Goal: Transaction & Acquisition: Purchase product/service

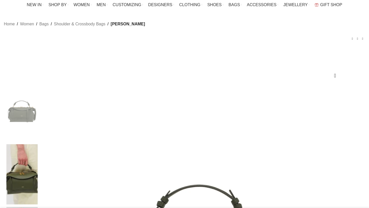
scroll to position [19, 0]
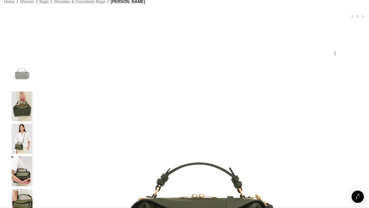
scroll to position [0, 0]
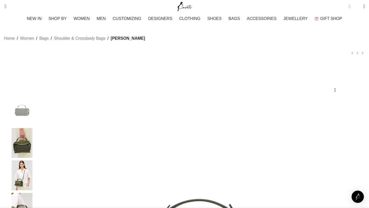
click at [349, 6] on span "0 items" at bounding box center [350, 6] width 2 height 5
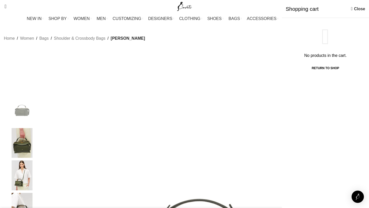
click at [308, 97] on div "No products in the cart. Return To Shop" at bounding box center [325, 111] width 87 height 186
click at [355, 10] on link "Close" at bounding box center [358, 9] width 14 height 6
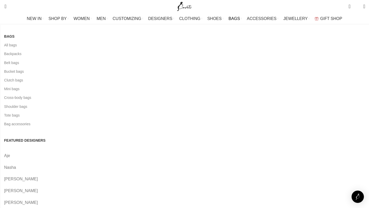
click at [233, 19] on span "BAGS" at bounding box center [234, 18] width 11 height 5
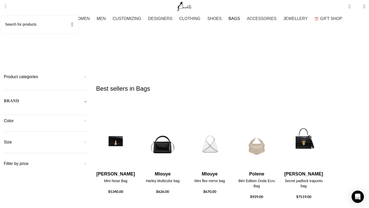
click at [4, 6] on span "Search" at bounding box center [4, 6] width 0 height 5
click at [19, 27] on input "Search" at bounding box center [39, 24] width 77 height 18
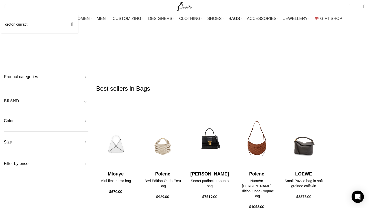
click at [66, 15] on button "Search" at bounding box center [72, 24] width 12 height 18
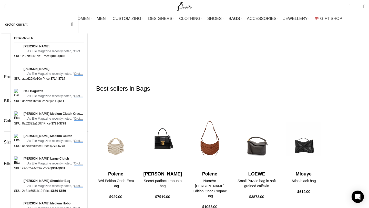
type input "oroton currant"
click at [66, 15] on button "Search" at bounding box center [72, 24] width 12 height 18
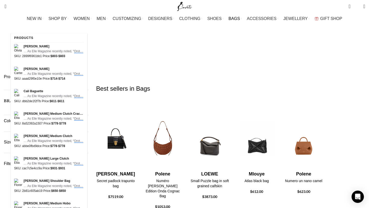
click at [25, 39] on div "Products" at bounding box center [23, 37] width 19 height 9
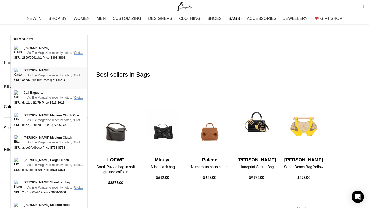
scroll to position [14, 0]
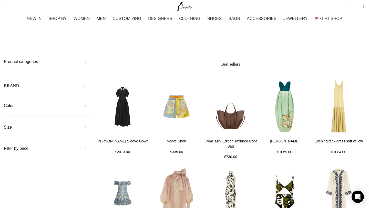
click at [53, 83] on div "BRAND" at bounding box center [46, 87] width 85 height 9
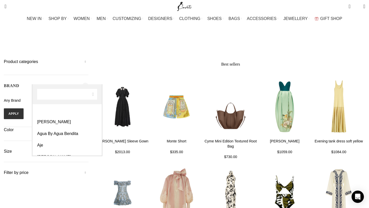
click at [21, 98] on span "Any Brand" at bounding box center [12, 100] width 17 height 4
type input "oroton mica"
click at [92, 94] on span "oroton mica" at bounding box center [67, 94] width 69 height 20
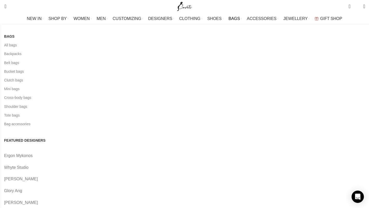
click at [229, 17] on span "BAGS" at bounding box center [234, 18] width 11 height 5
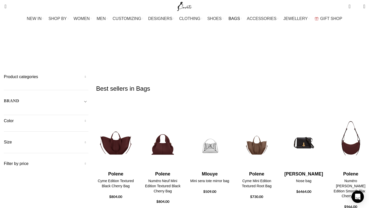
click at [88, 98] on span "Toggle filter" at bounding box center [85, 101] width 6 height 6
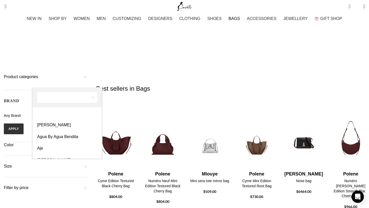
click at [88, 110] on span "Any Brand" at bounding box center [46, 115] width 85 height 11
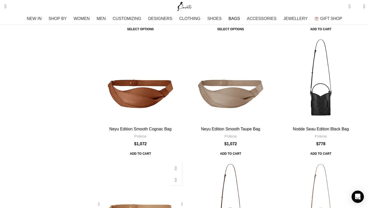
scroll to position [1177, 0]
